Goal: Task Accomplishment & Management: Manage account settings

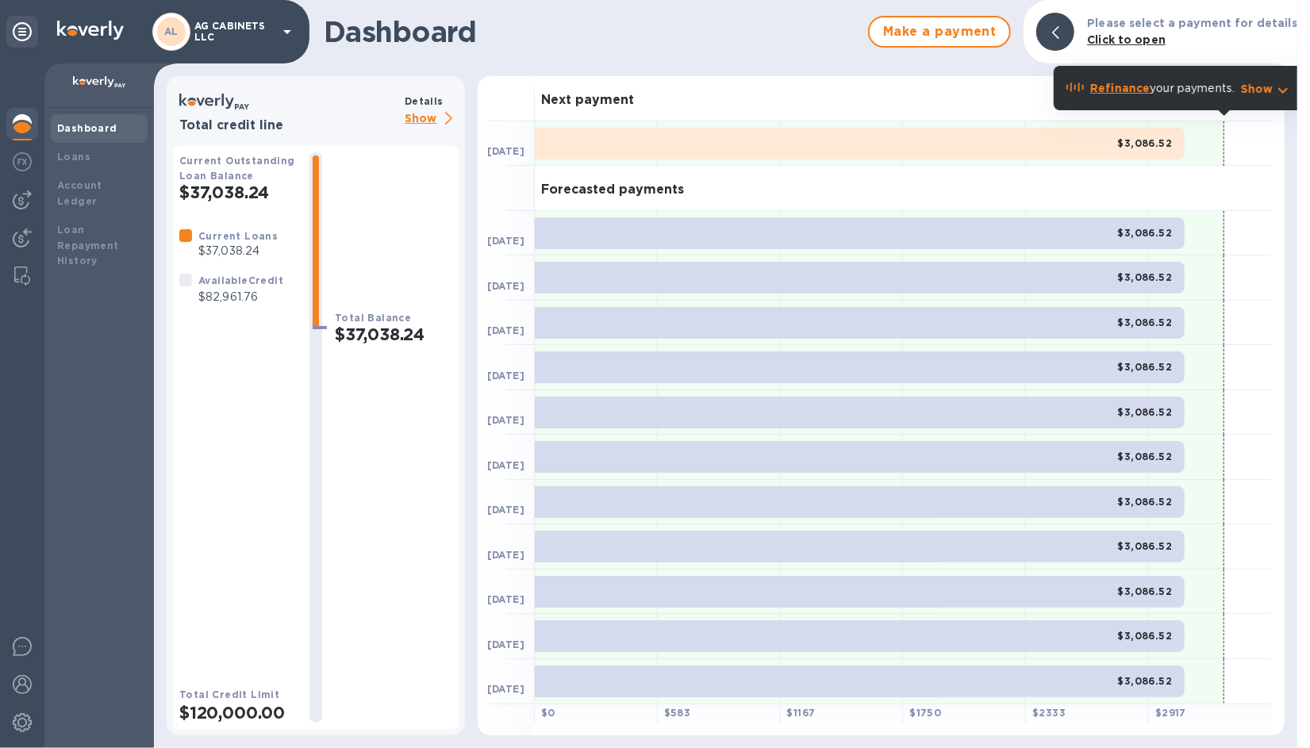
click at [1003, 84] on icon "button" at bounding box center [1283, 90] width 19 height 19
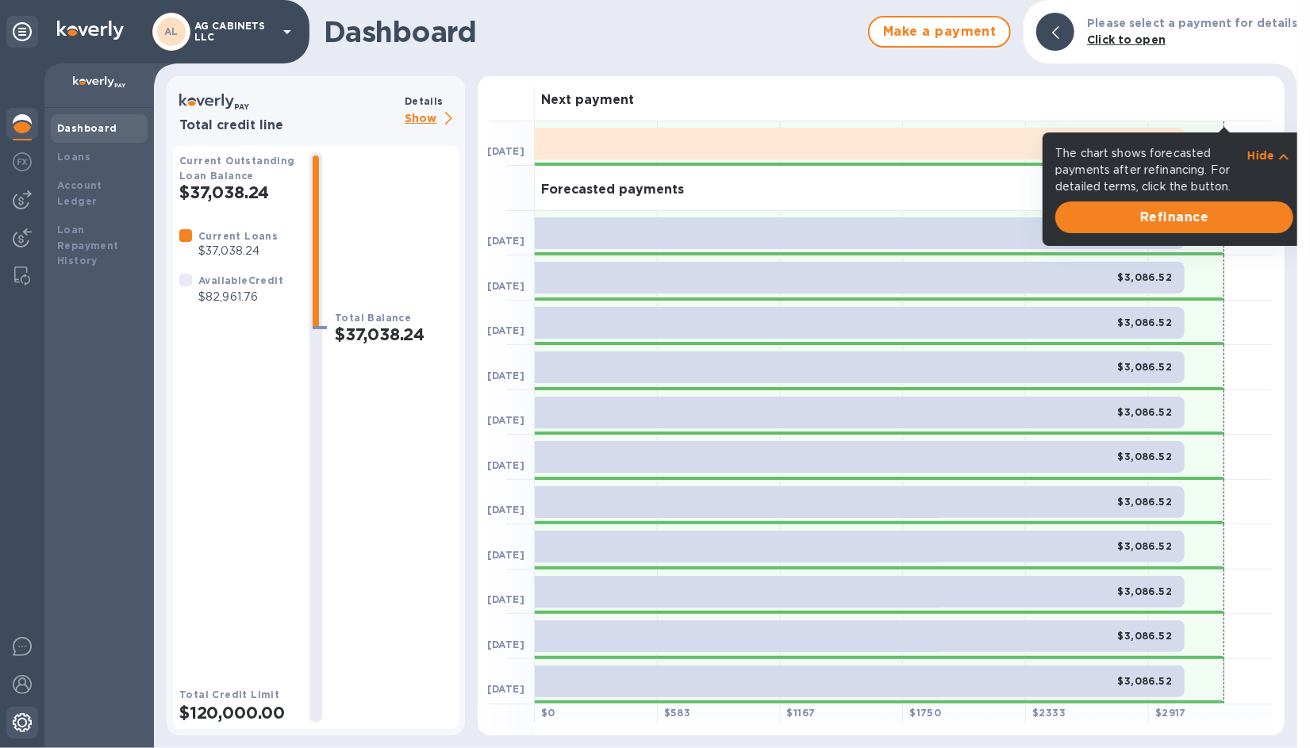
click at [19, 727] on img at bounding box center [22, 722] width 19 height 19
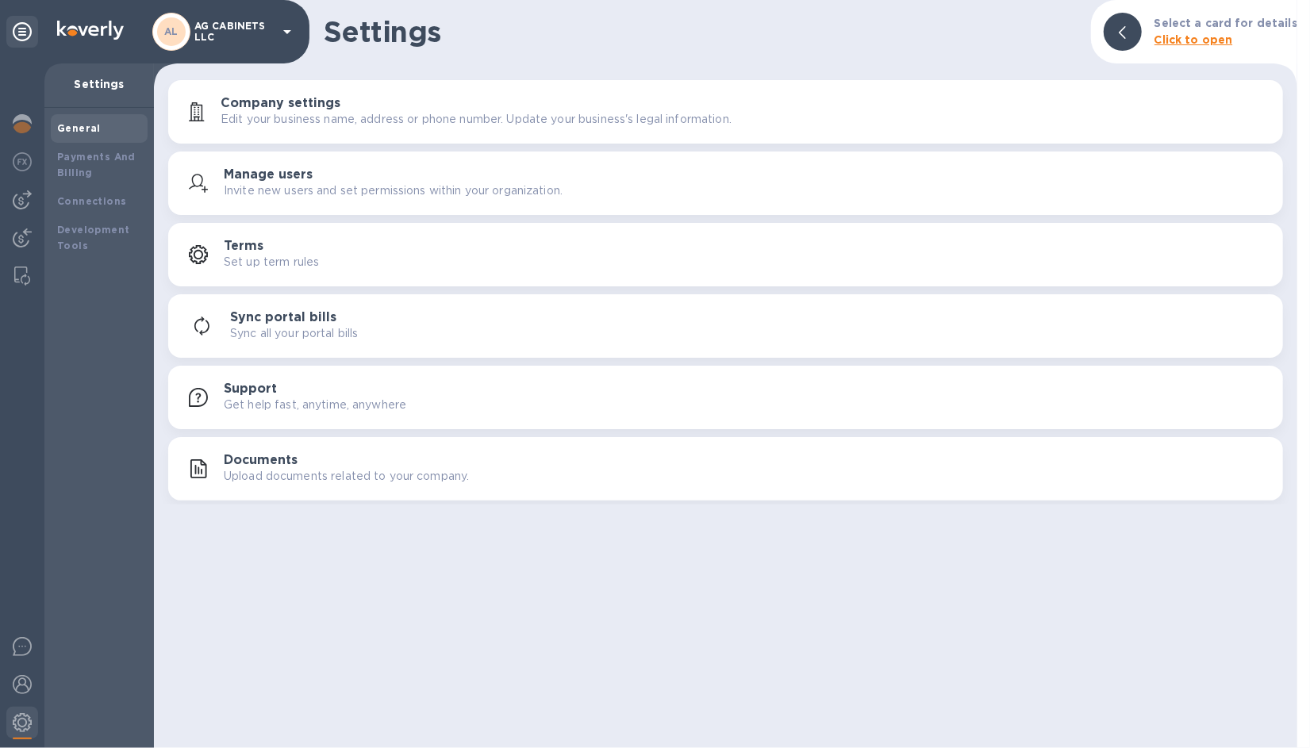
click at [279, 471] on p "Upload documents related to your company." at bounding box center [346, 476] width 245 height 17
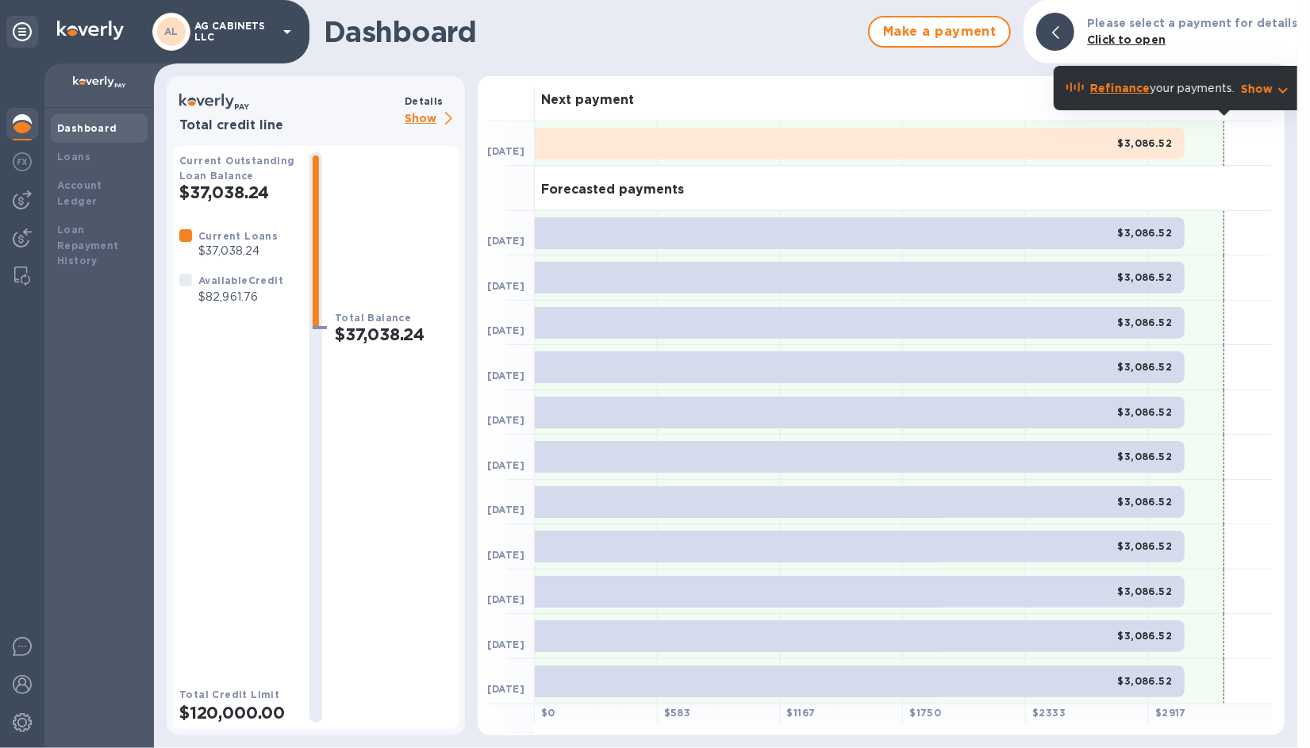
drag, startPoint x: 1272, startPoint y: 78, endPoint x: 807, endPoint y: 43, distance: 466.4
click at [807, 43] on h1 "Dashboard" at bounding box center [592, 31] width 536 height 33
click at [21, 208] on img at bounding box center [22, 199] width 19 height 19
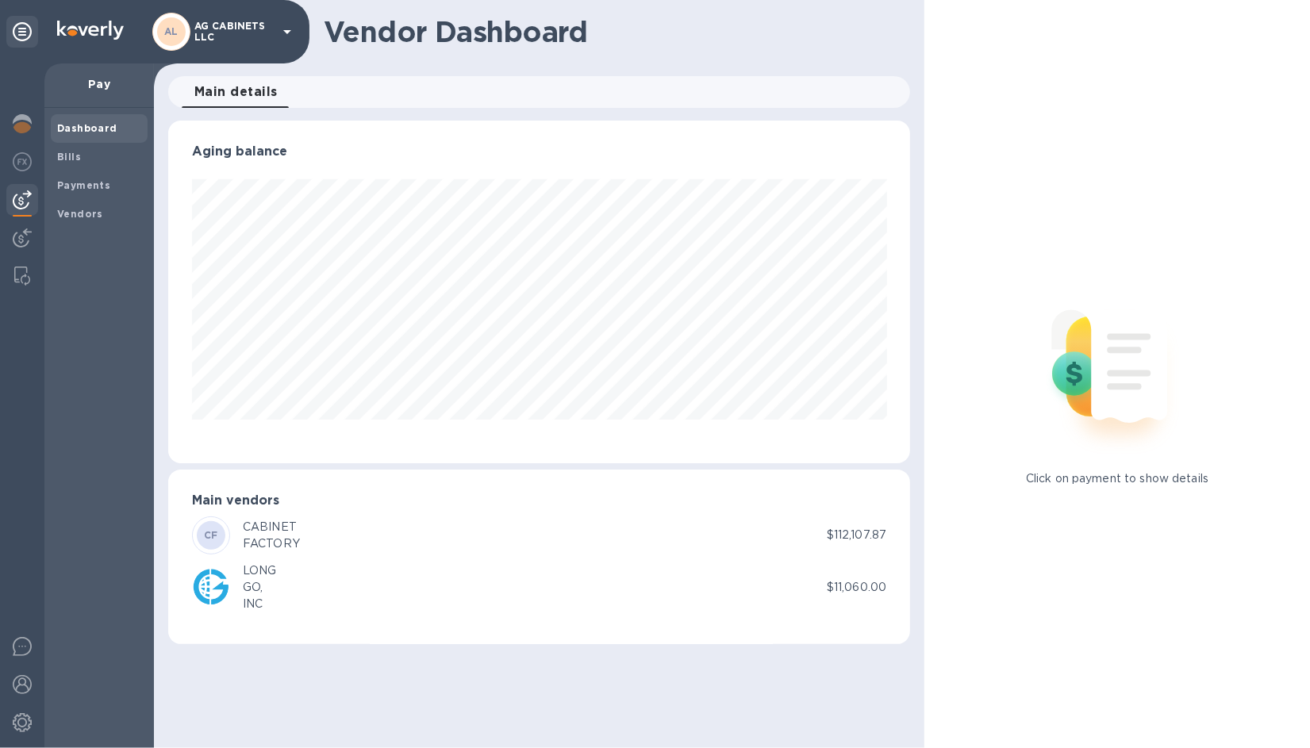
scroll to position [343, 743]
click at [24, 238] on img at bounding box center [22, 238] width 19 height 19
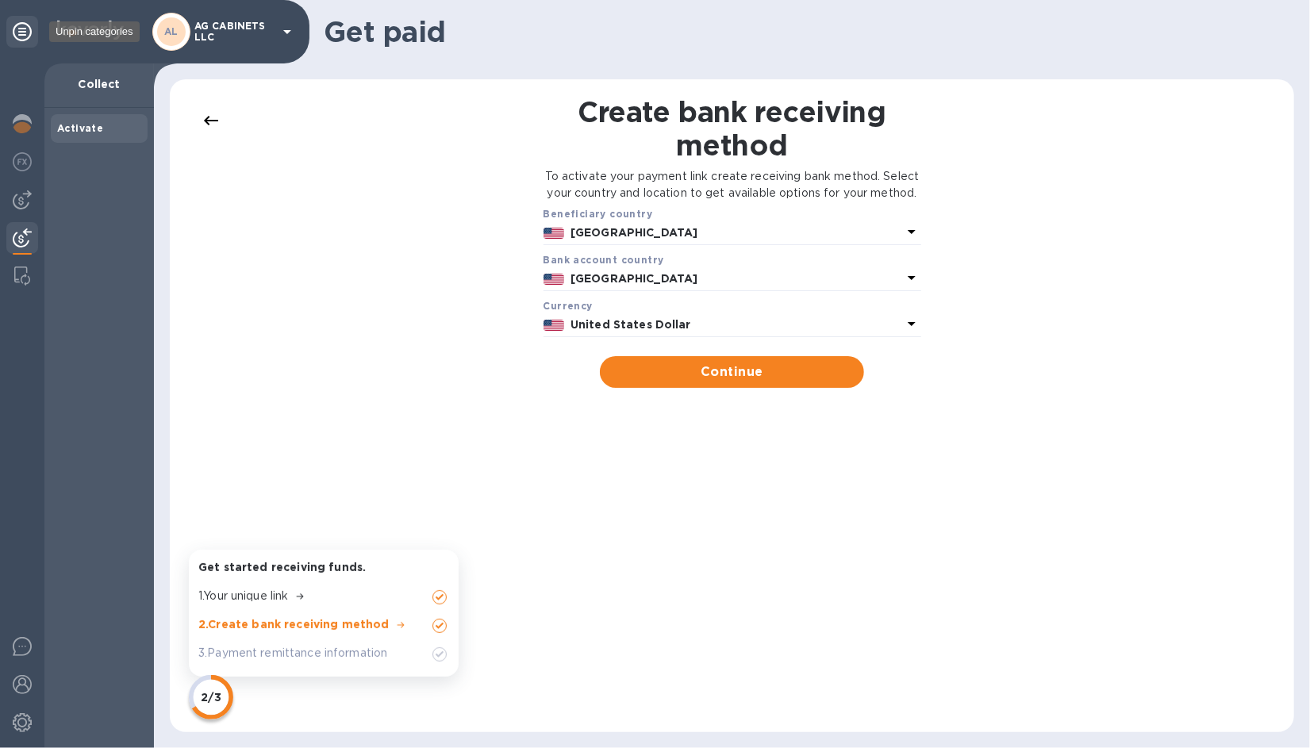
click at [21, 29] on icon at bounding box center [22, 31] width 19 height 19
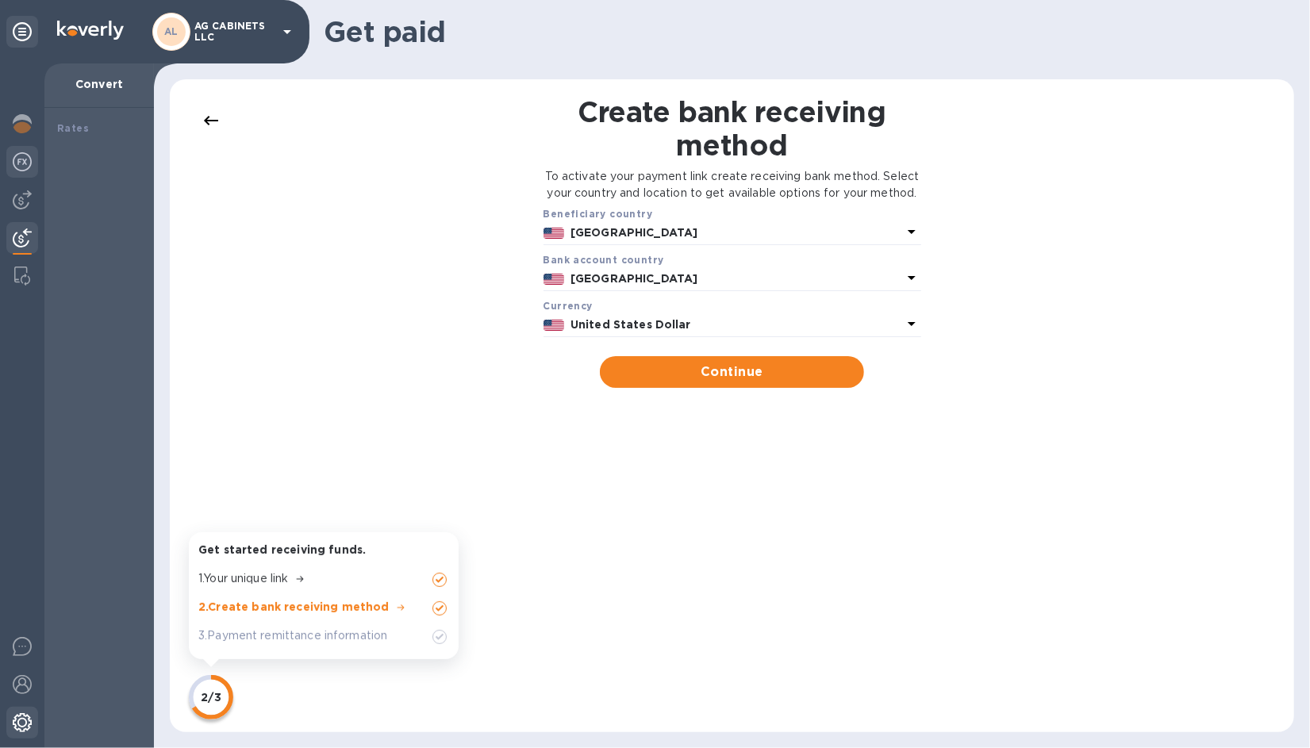
click at [21, 716] on img at bounding box center [22, 722] width 19 height 19
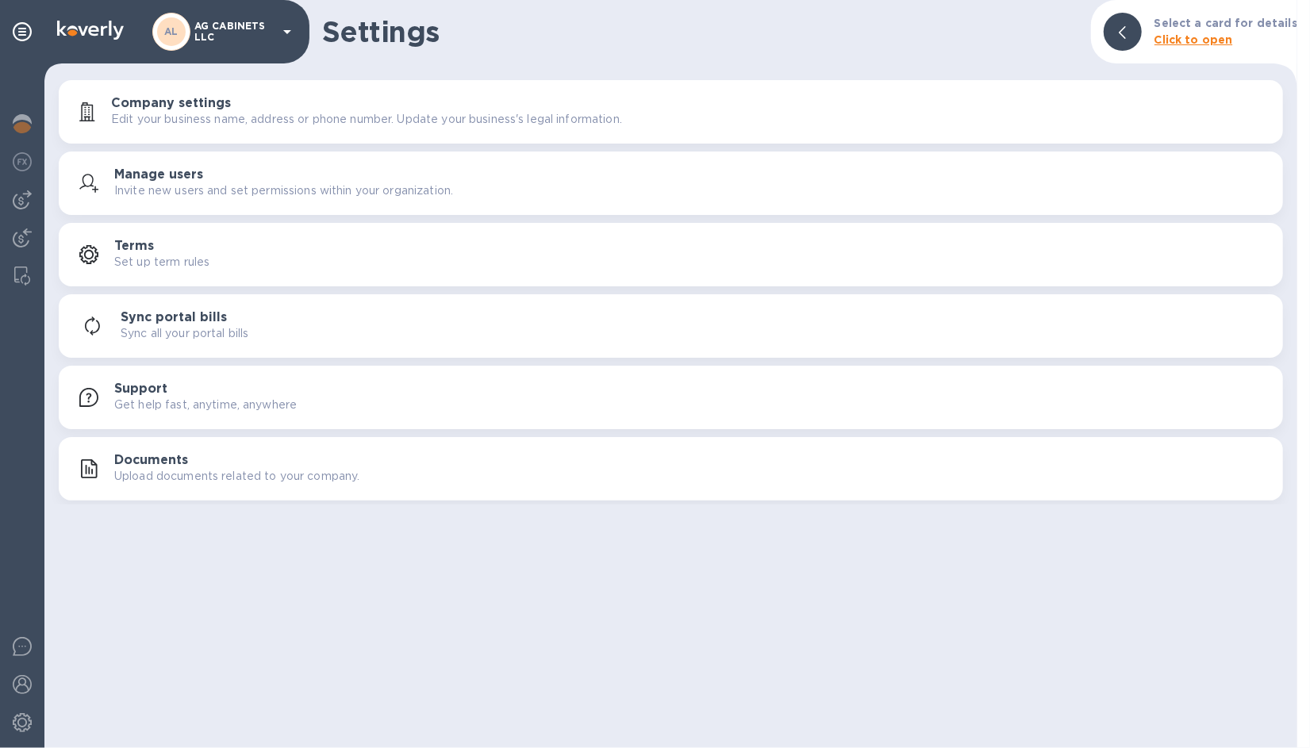
click at [1003, 33] on icon at bounding box center [1122, 32] width 7 height 13
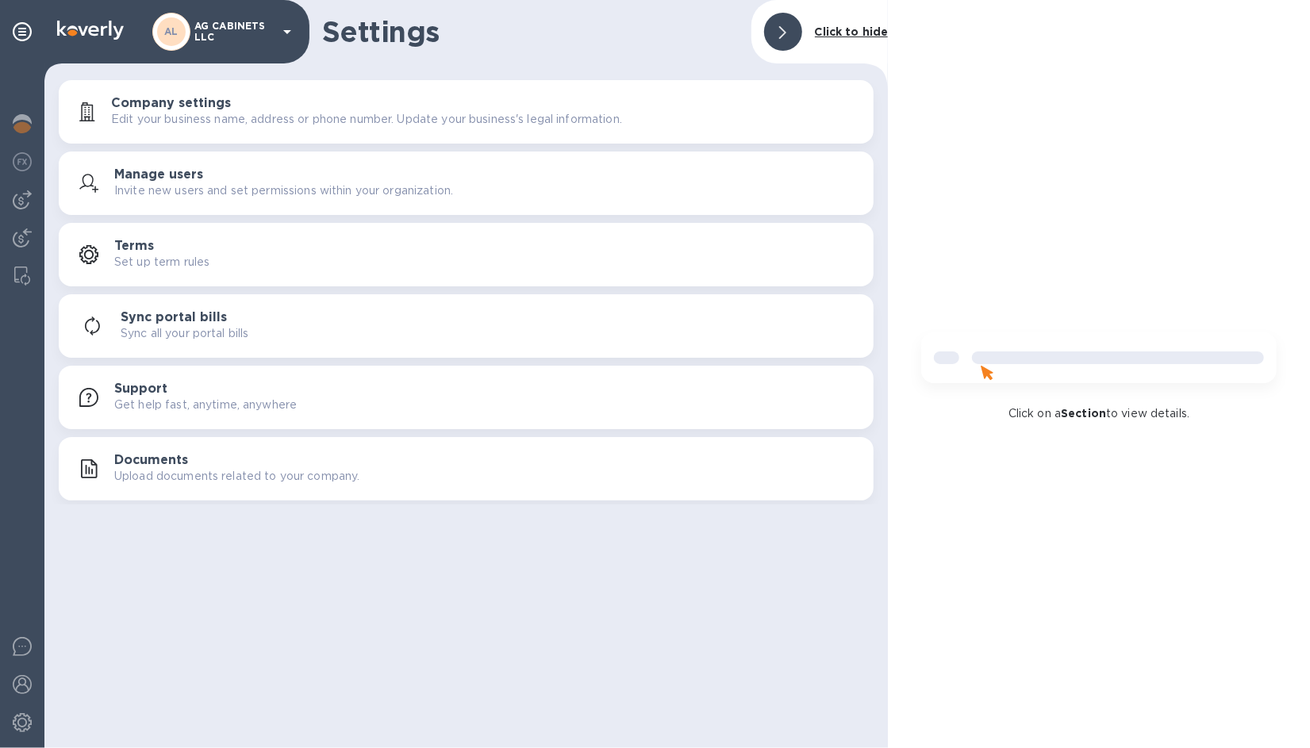
click at [850, 33] on b "Click to hide" at bounding box center [852, 31] width 74 height 13
